Goal: Find contact information: Find contact information

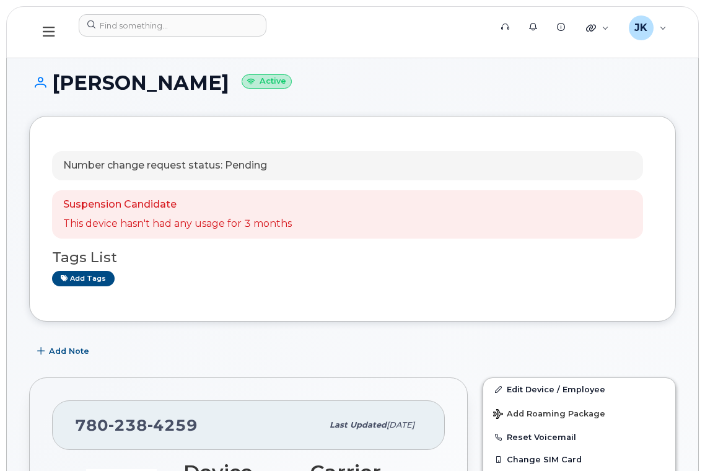
click at [105, 87] on h1 "Kristel Busby Active" at bounding box center [352, 83] width 647 height 22
click at [139, 90] on h1 "Kristel Busby Active" at bounding box center [352, 83] width 647 height 22
copy h1 "Kristel Busby"
click at [667, 27] on div "JK Jayson Kralkay Wireless Admin" at bounding box center [647, 27] width 55 height 25
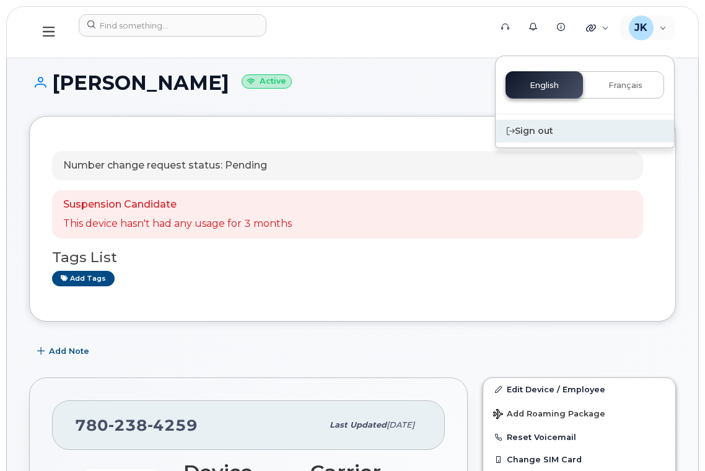
click at [529, 128] on div "Sign out" at bounding box center [585, 131] width 178 height 23
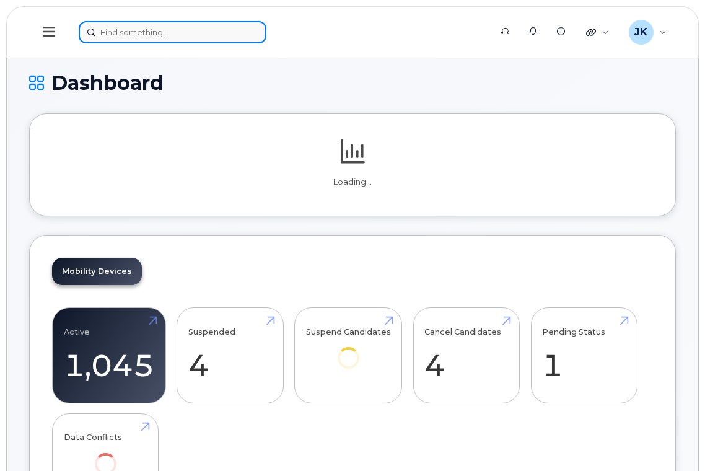
click at [201, 35] on input at bounding box center [173, 32] width 188 height 22
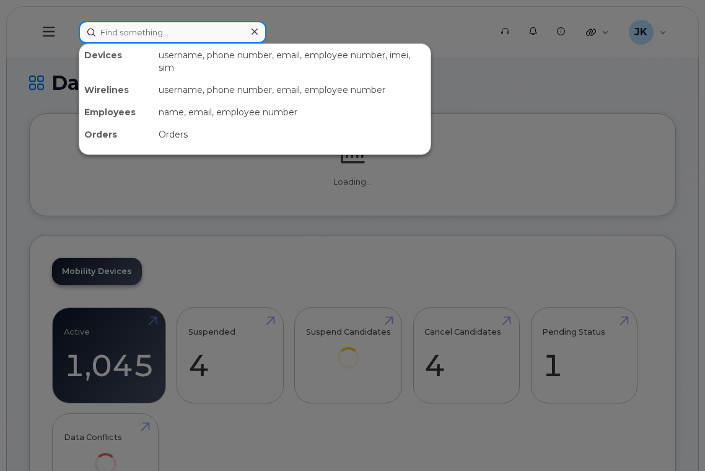
paste input "[PERSON_NAME]"
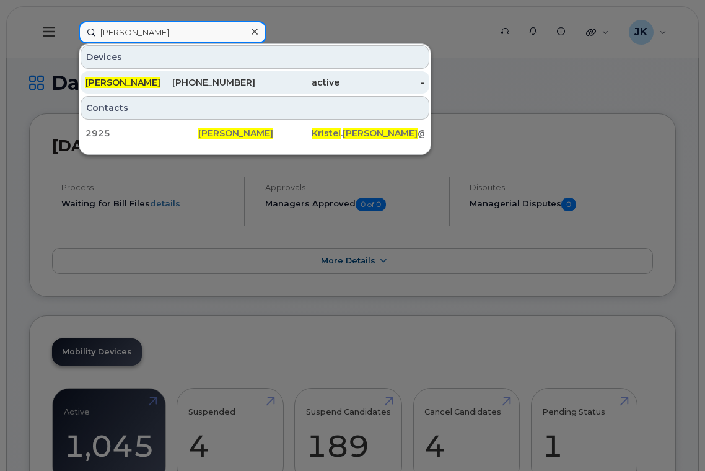
type input "Kristel Busby"
click at [185, 79] on div "780-238-4259" at bounding box center [212, 82] width 85 height 12
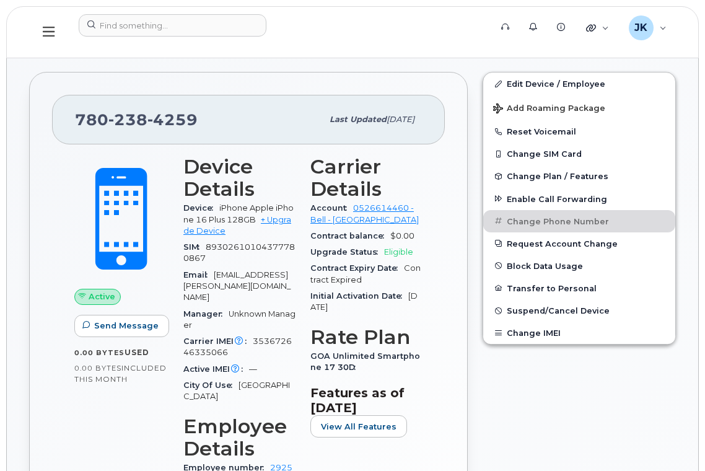
scroll to position [330, 0]
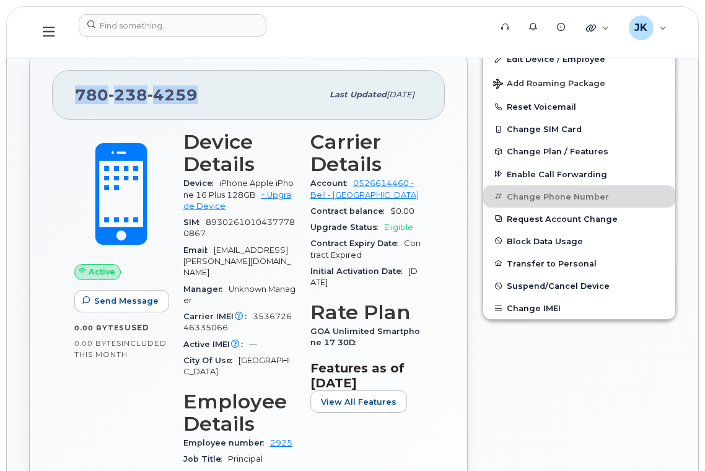
drag, startPoint x: 197, startPoint y: 97, endPoint x: 76, endPoint y: 95, distance: 120.8
click at [76, 95] on div "780 238 4259" at bounding box center [198, 95] width 247 height 26
copy span "780 238 4259"
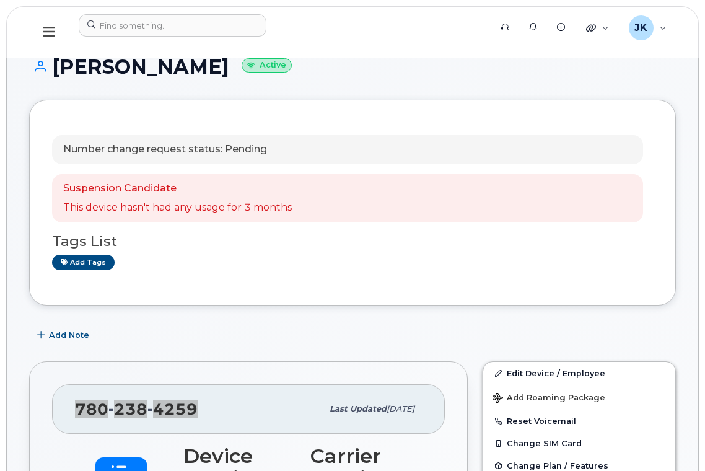
scroll to position [0, 0]
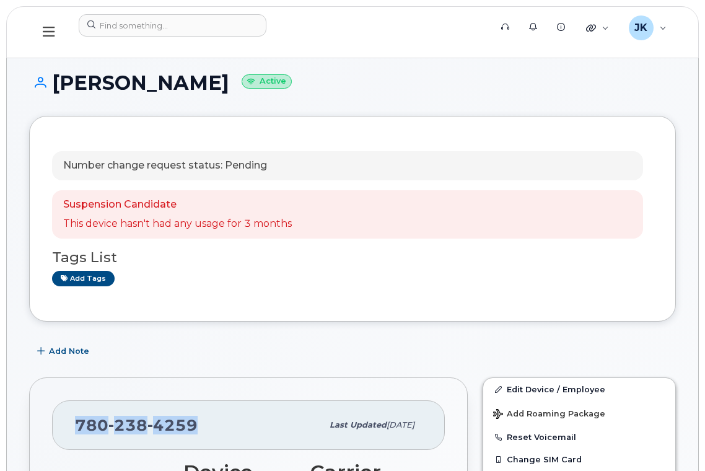
drag, startPoint x: 189, startPoint y: 82, endPoint x: 53, endPoint y: 88, distance: 136.4
click at [53, 88] on h1 "Kristel Busby Active" at bounding box center [352, 83] width 647 height 22
copy h1 "Kristel Busby"
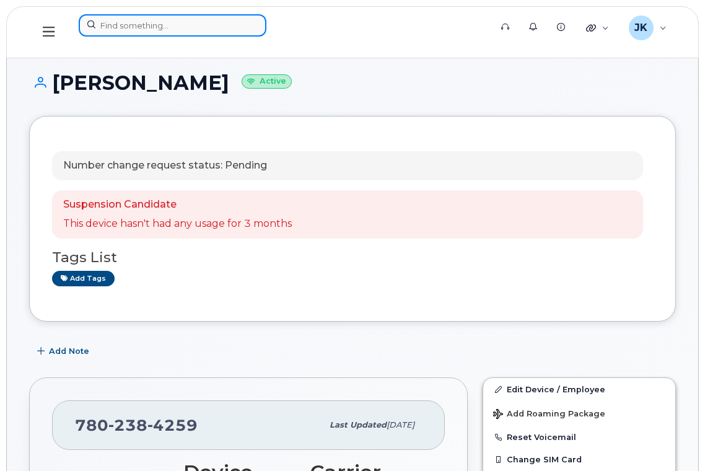
click at [146, 23] on input at bounding box center [173, 25] width 188 height 22
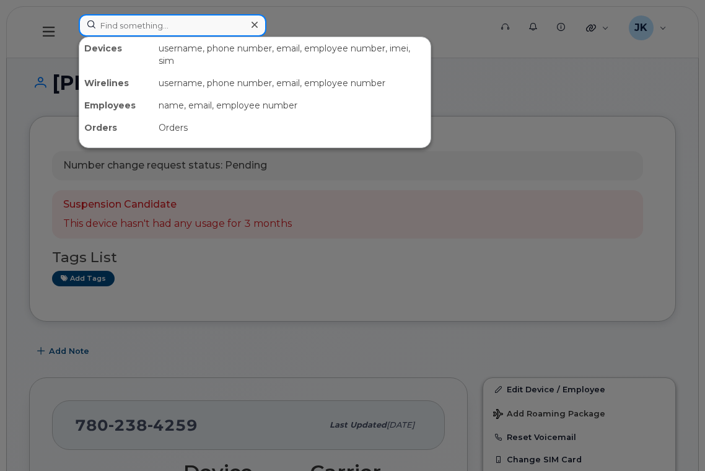
paste input "Leanne Moncrieff"
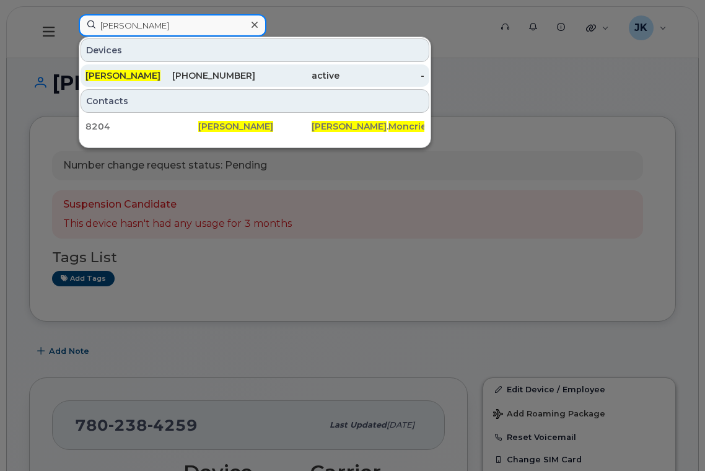
type input "Leanne Moncrieff"
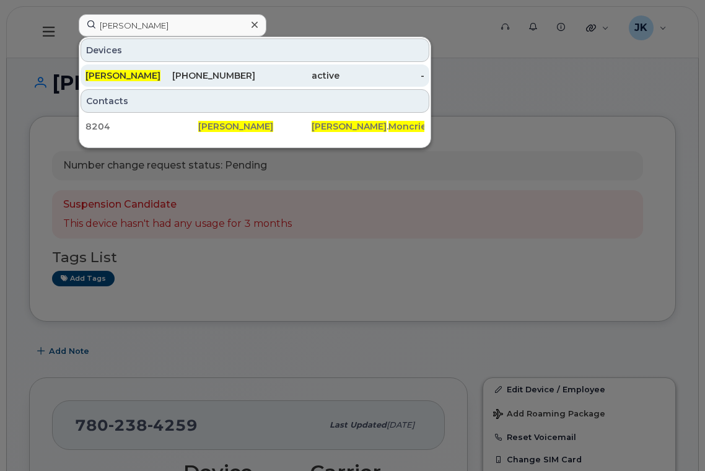
click at [128, 75] on span "Leanne Moncrieff" at bounding box center [123, 75] width 75 height 11
click at [207, 76] on div "780-919-9087" at bounding box center [212, 75] width 85 height 12
click at [206, 76] on div "780-919-9087" at bounding box center [212, 75] width 85 height 12
click at [207, 75] on div "780-919-9087" at bounding box center [212, 75] width 85 height 12
click at [146, 75] on span "Leanne Moncrieff" at bounding box center [123, 75] width 75 height 11
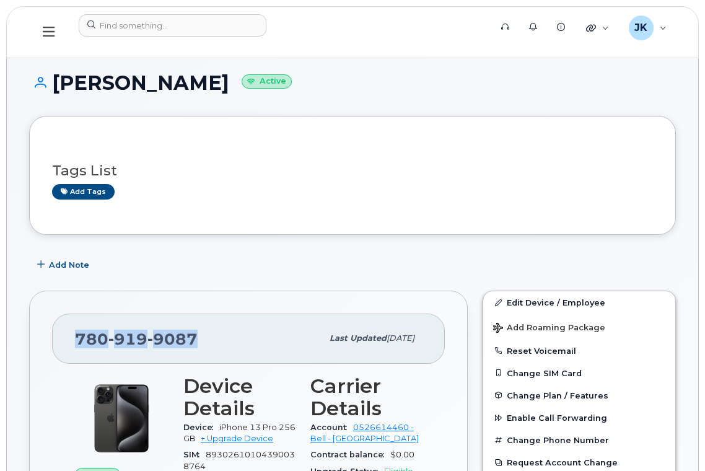
drag, startPoint x: 205, startPoint y: 340, endPoint x: 86, endPoint y: 348, distance: 119.2
click at [77, 344] on div "780 919 9087" at bounding box center [198, 338] width 247 height 26
copy span "780 919 9087"
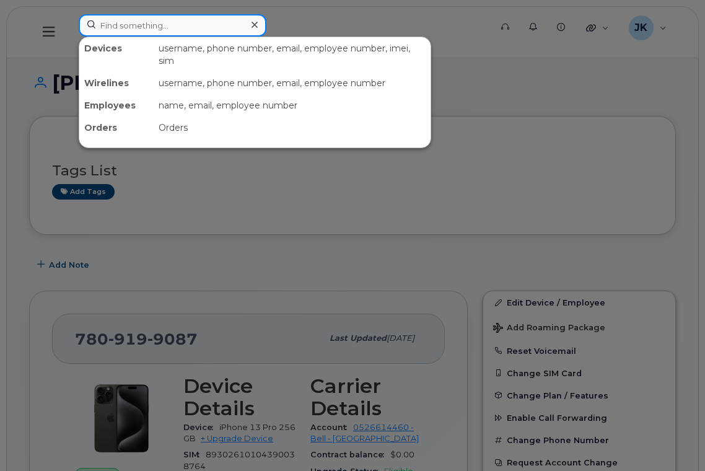
click at [165, 25] on input at bounding box center [173, 25] width 188 height 22
paste input "780.940.9145"
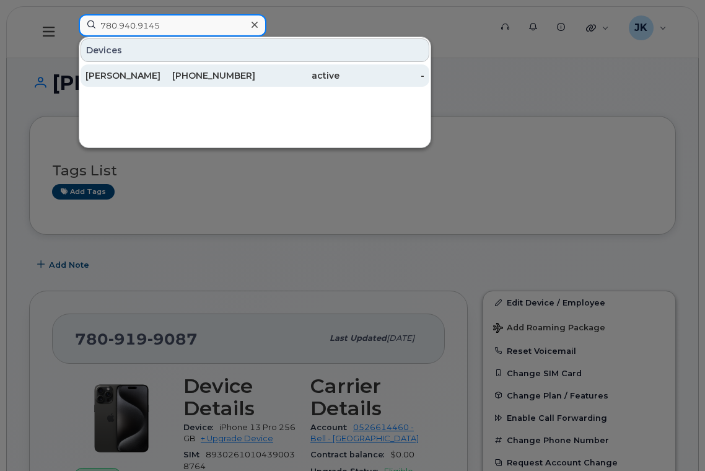
type input "780.940.9145"
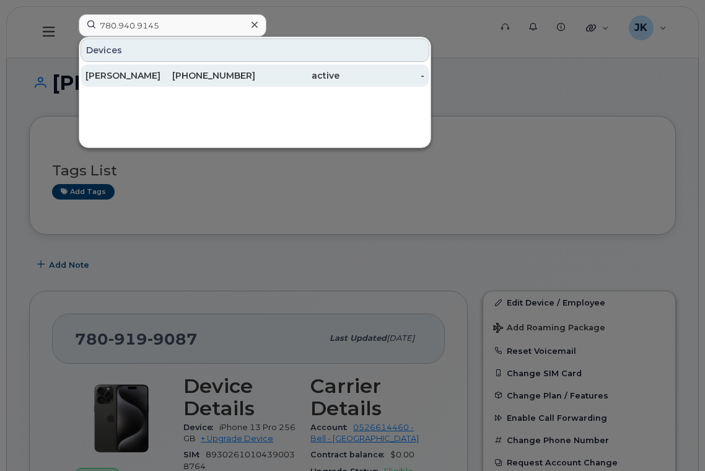
click at [115, 76] on div "[PERSON_NAME]" at bounding box center [128, 75] width 85 height 12
